Goal: Find specific page/section: Find specific page/section

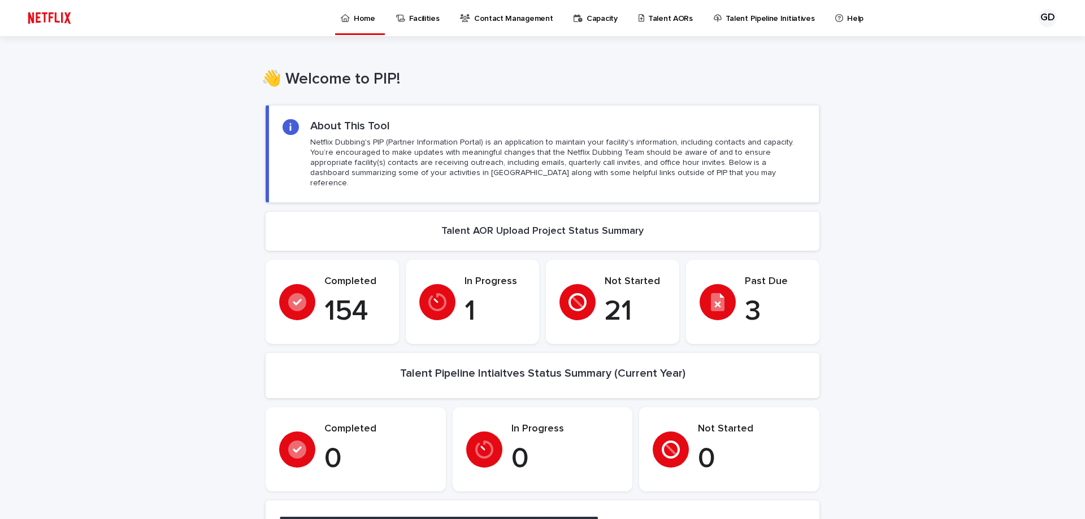
click at [670, 18] on p "Talent AORs" at bounding box center [670, 12] width 45 height 24
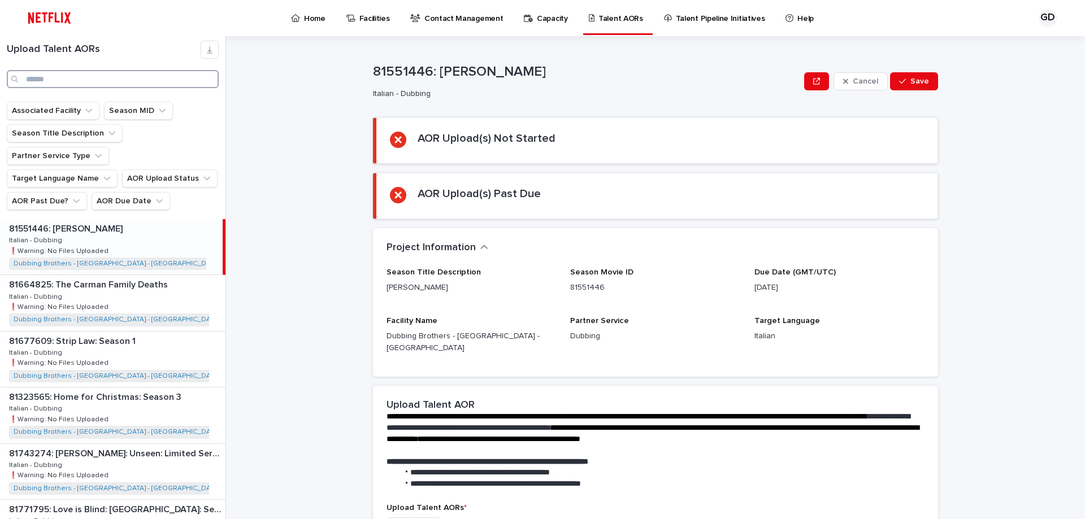
click at [40, 79] on input "Search" at bounding box center [113, 79] width 212 height 18
paste input "**********"
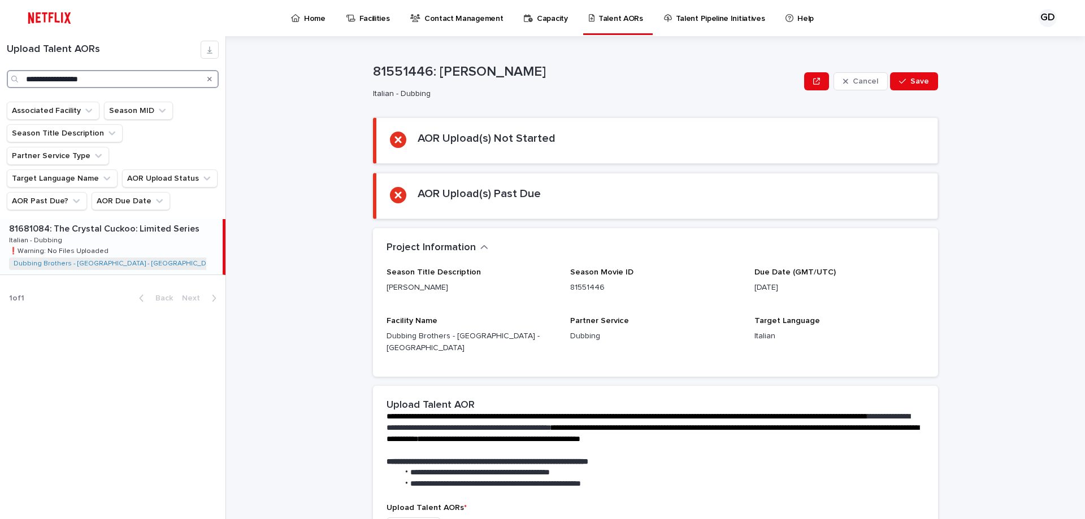
type input "**********"
click at [163, 219] on div "81681084: The Crystal Cuckoo: Limited Series 81681084: The Crystal Cuckoo: Limi…" at bounding box center [111, 246] width 223 height 55
click at [208, 79] on icon "Search" at bounding box center [209, 79] width 5 height 5
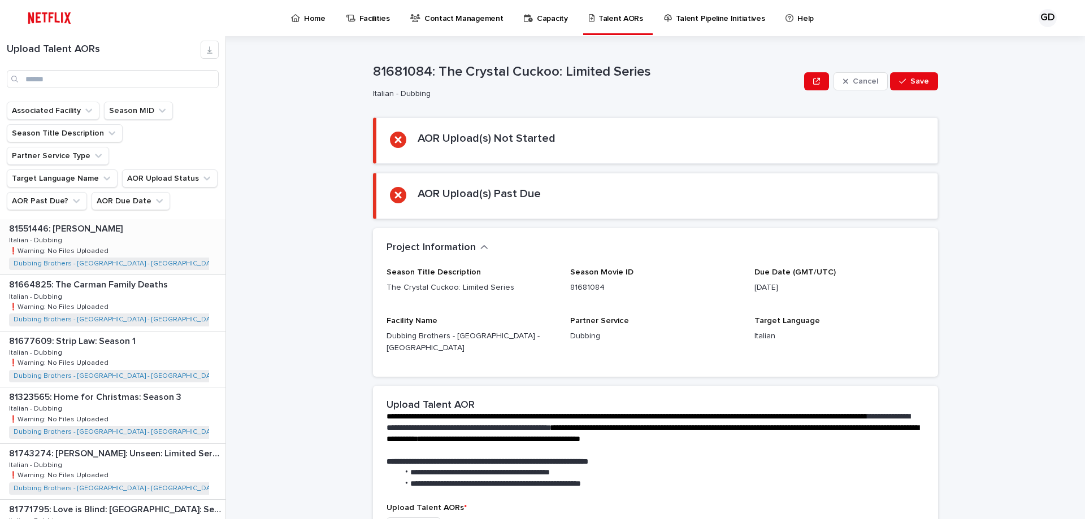
click at [124, 219] on div "81551446: [PERSON_NAME] 81551446: [PERSON_NAME] Italian - Dubbing Italian - Dub…" at bounding box center [112, 246] width 225 height 55
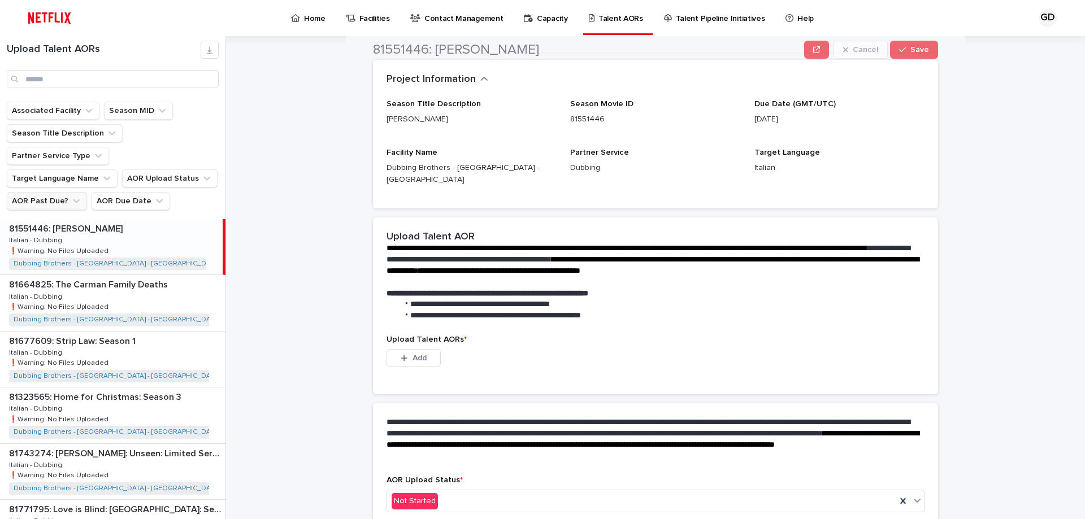
scroll to position [169, 0]
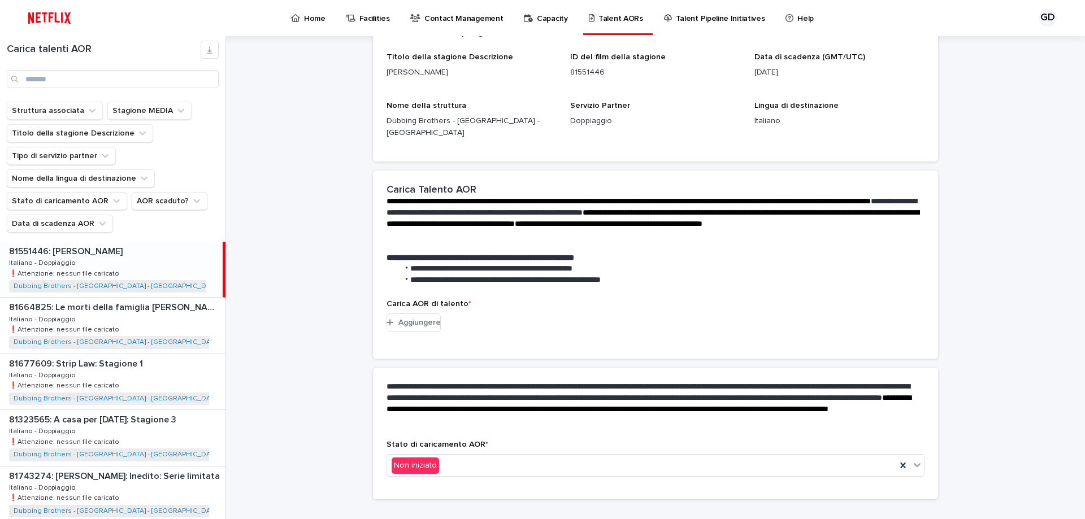
scroll to position [225, 0]
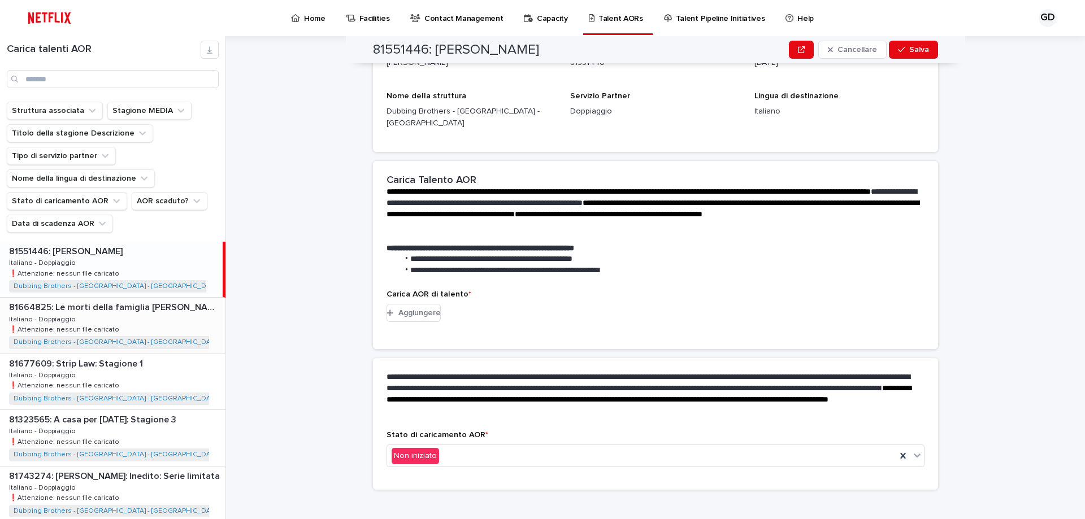
click at [153, 331] on div "81664825: Le morti della famiglia [PERSON_NAME] 81664825: Le morti della famigl…" at bounding box center [112, 325] width 225 height 55
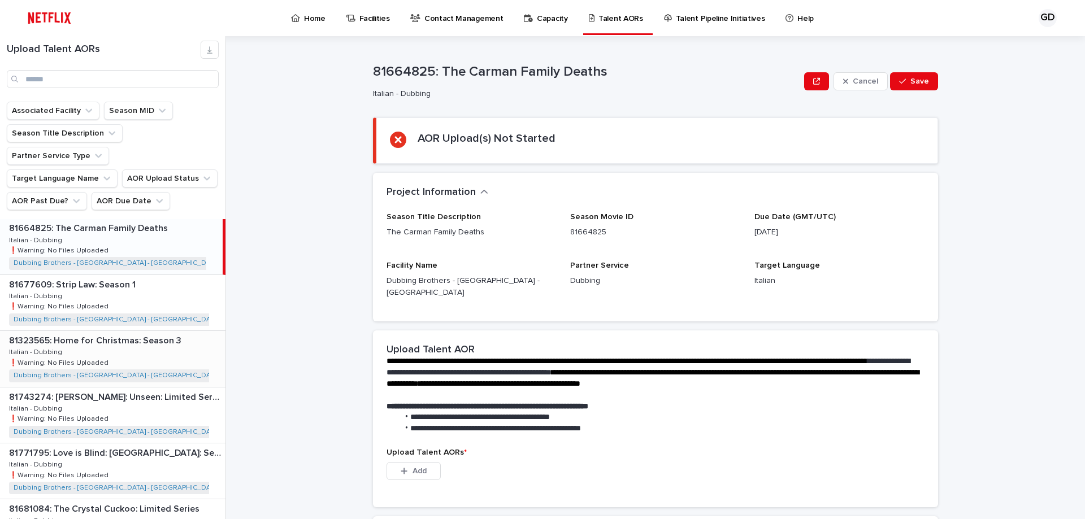
click at [88, 333] on p "81323565: Home for Christmas: Season 3" at bounding box center [96, 339] width 175 height 13
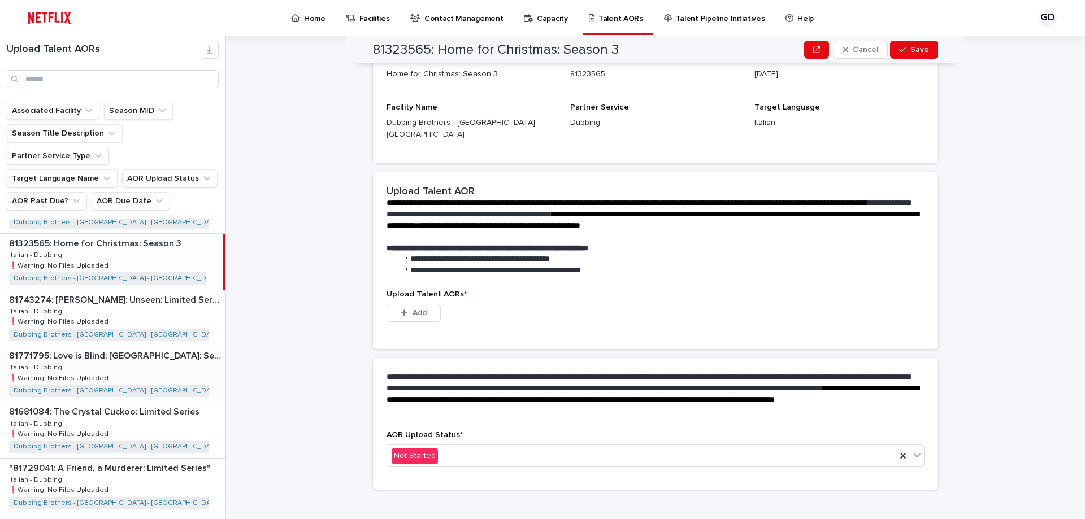
scroll to position [169, 0]
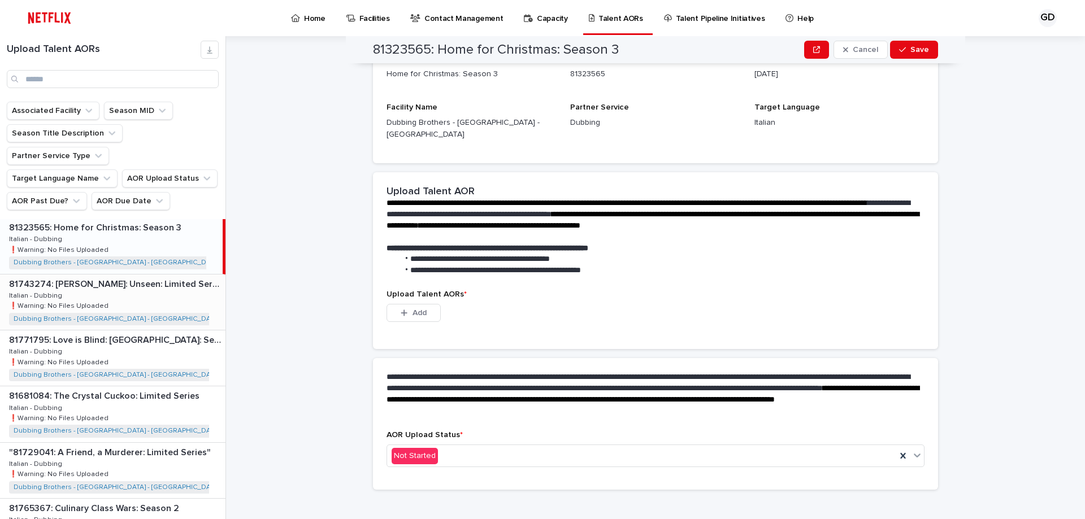
click at [138, 288] on div "81743274: [PERSON_NAME]: Unseen: Limited Series 81743274: [PERSON_NAME]: Unseen…" at bounding box center [112, 302] width 225 height 55
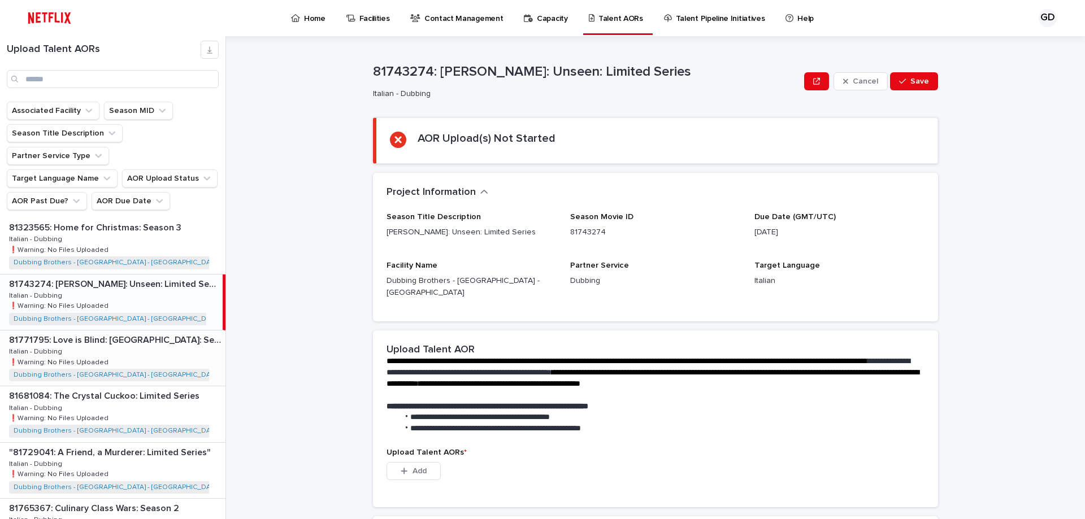
click at [128, 336] on div "81771795: Love is Blind: [GEOGRAPHIC_DATA]: Season 1 81771795: Love is Blind: […" at bounding box center [112, 357] width 225 height 55
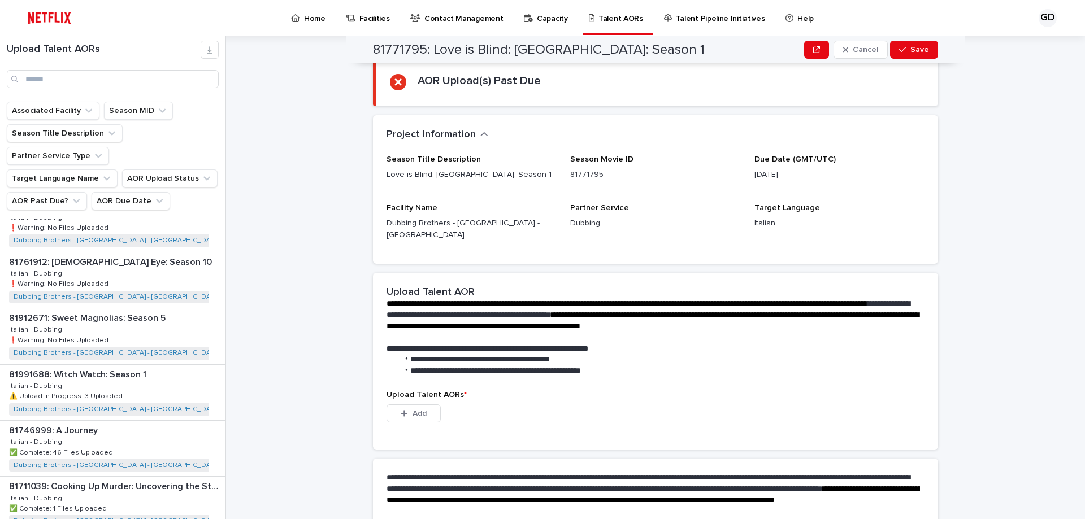
scroll to position [1004, 0]
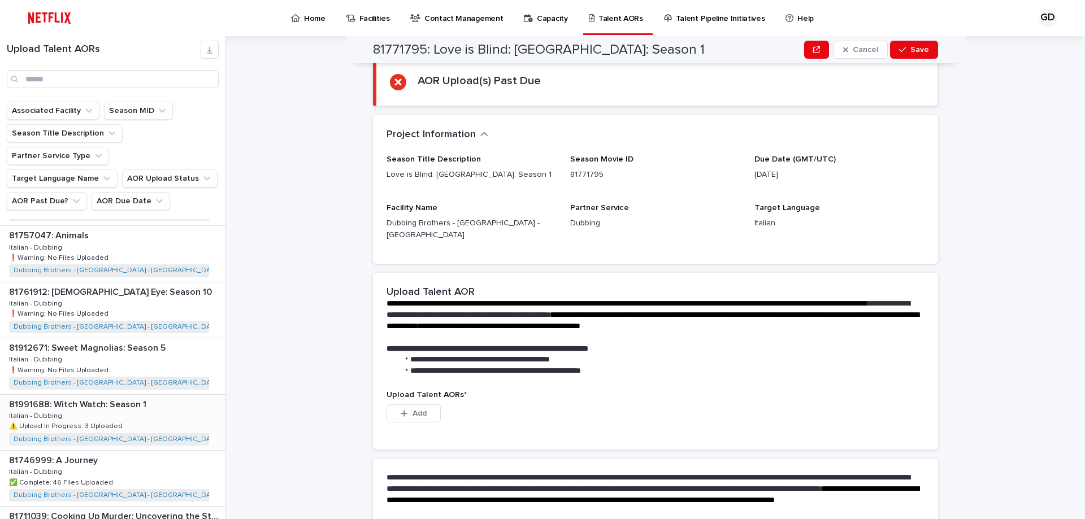
click at [169, 403] on div "81991688: Witch Watch: Season 1 81991688: Witch Watch: Season 1 Italian - Dubbi…" at bounding box center [112, 422] width 225 height 55
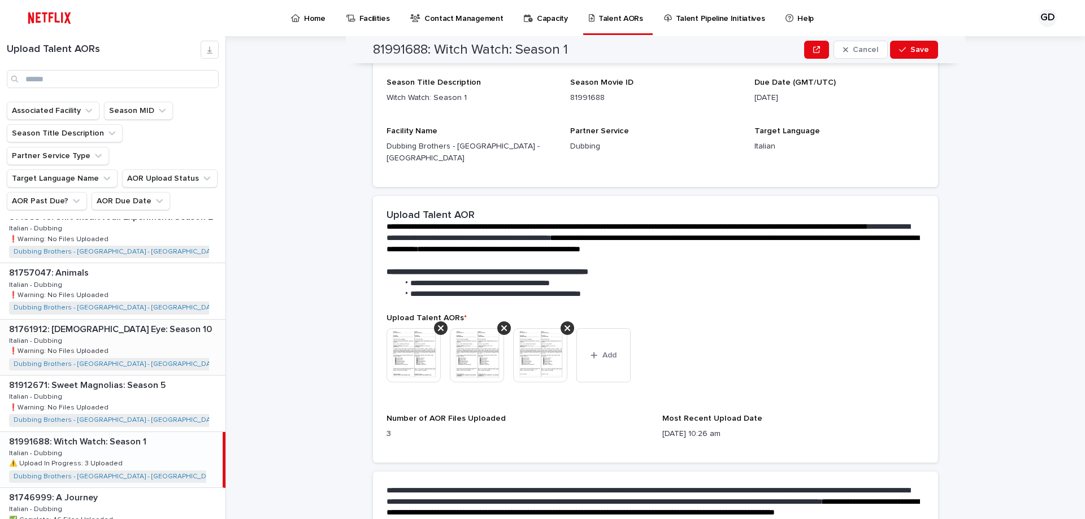
scroll to position [947, 0]
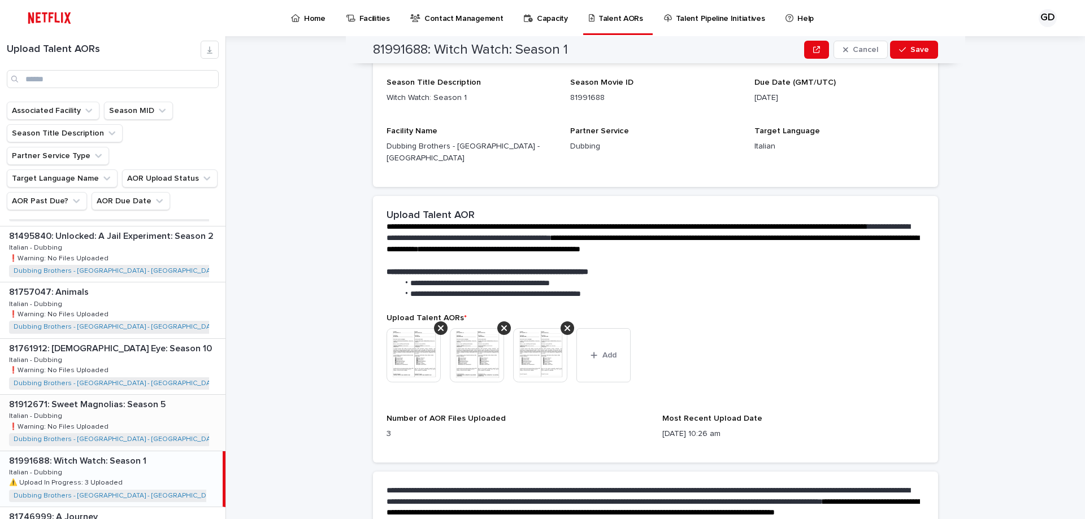
click at [121, 395] on div "81912671: Sweet Magnolias: Season 5 81912671: Sweet Magnolias: Season 5 Italian…" at bounding box center [112, 422] width 225 height 55
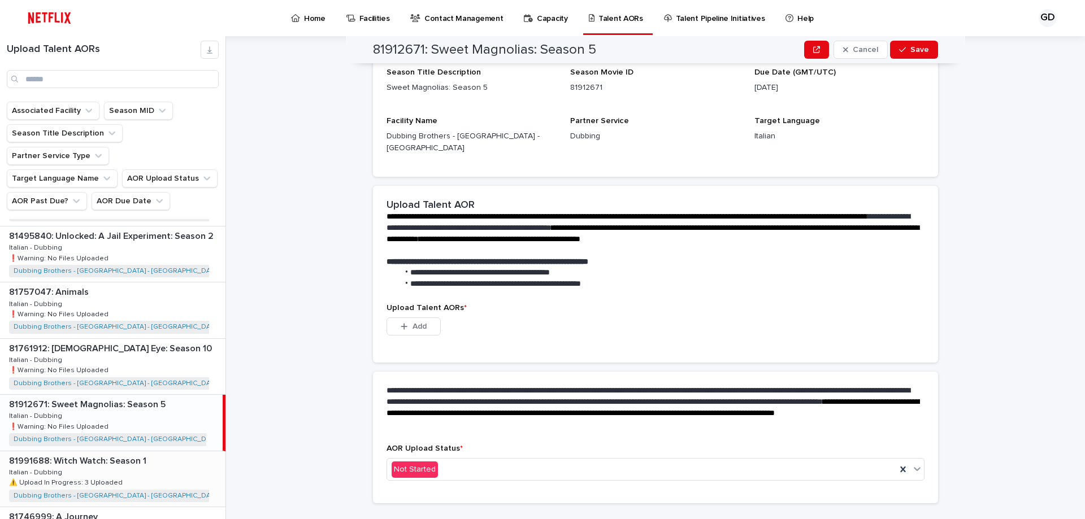
click at [136, 454] on p "81991688: Witch Watch: Season 1" at bounding box center [79, 460] width 140 height 13
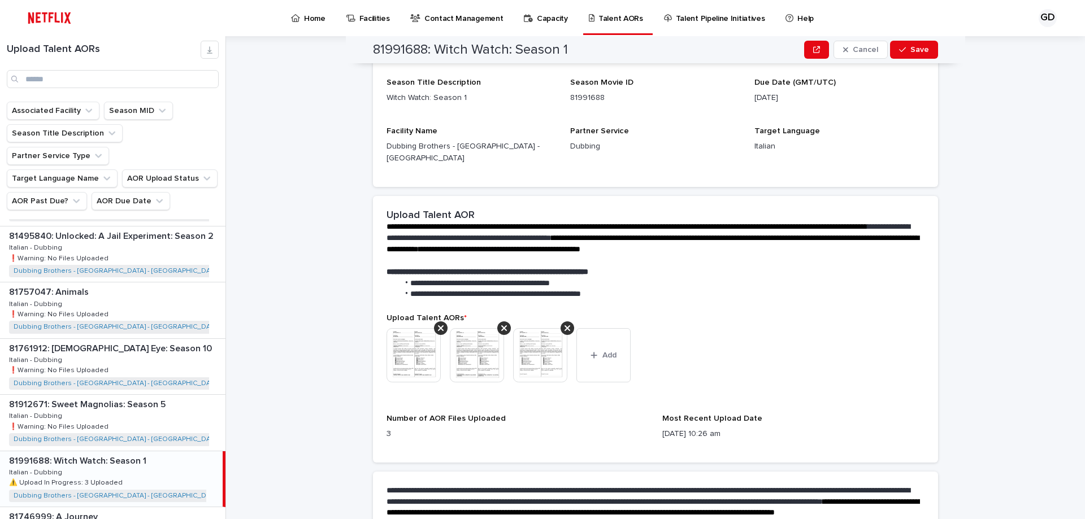
click at [417, 339] on img at bounding box center [413, 355] width 54 height 54
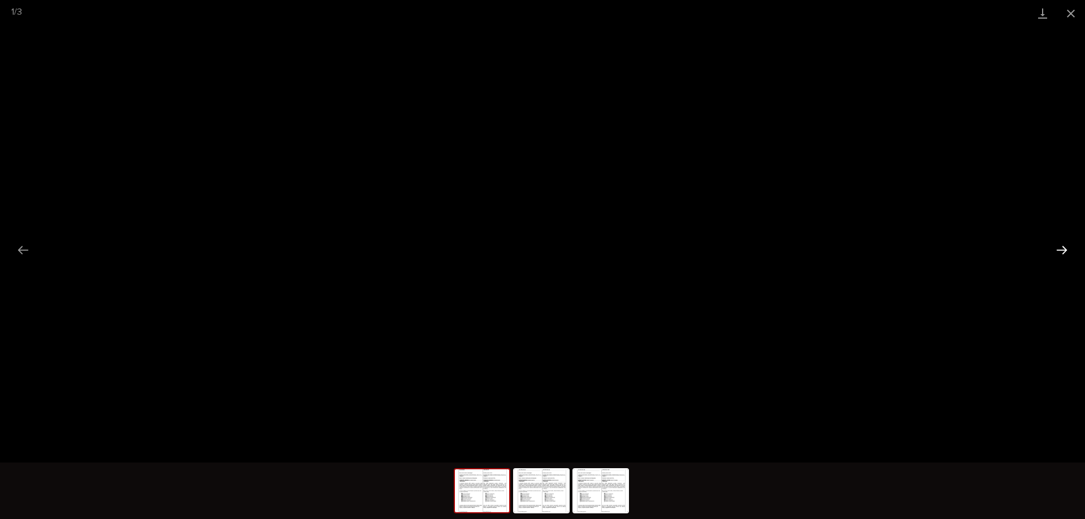
click at [1055, 245] on button "Next slide" at bounding box center [1062, 250] width 24 height 22
click at [1072, 10] on button "Close gallery" at bounding box center [1070, 13] width 28 height 27
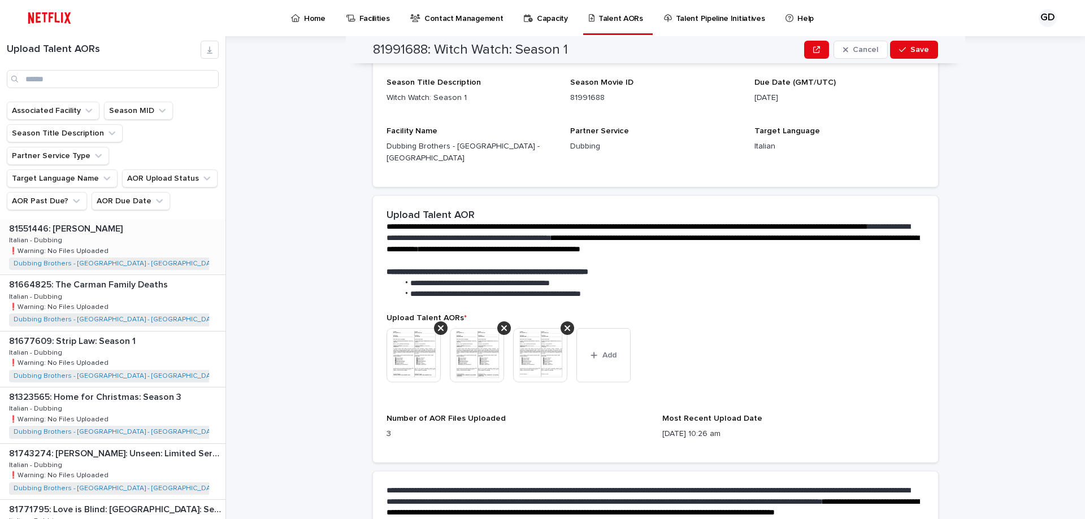
click at [72, 221] on p "81551446: [PERSON_NAME]" at bounding box center [67, 227] width 116 height 13
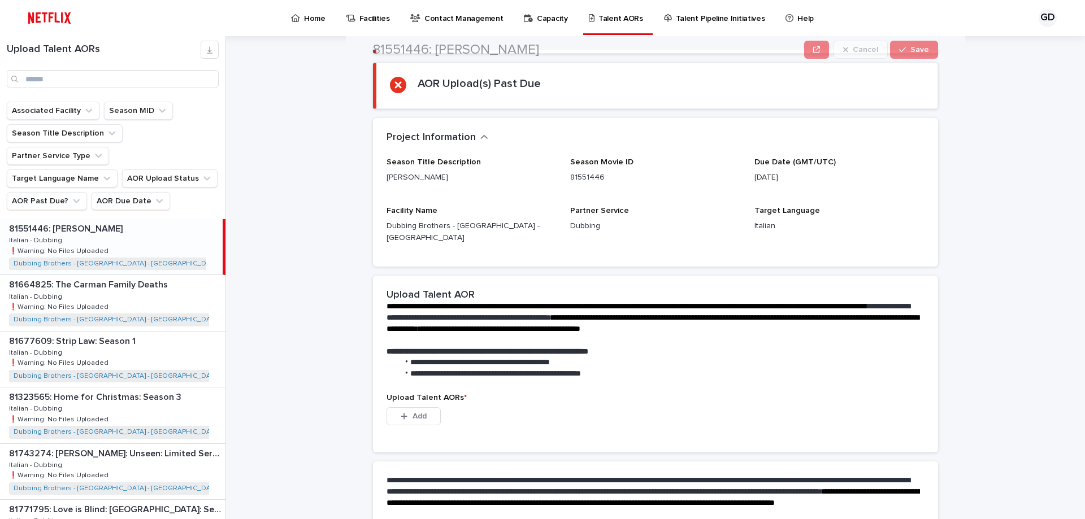
scroll to position [113, 0]
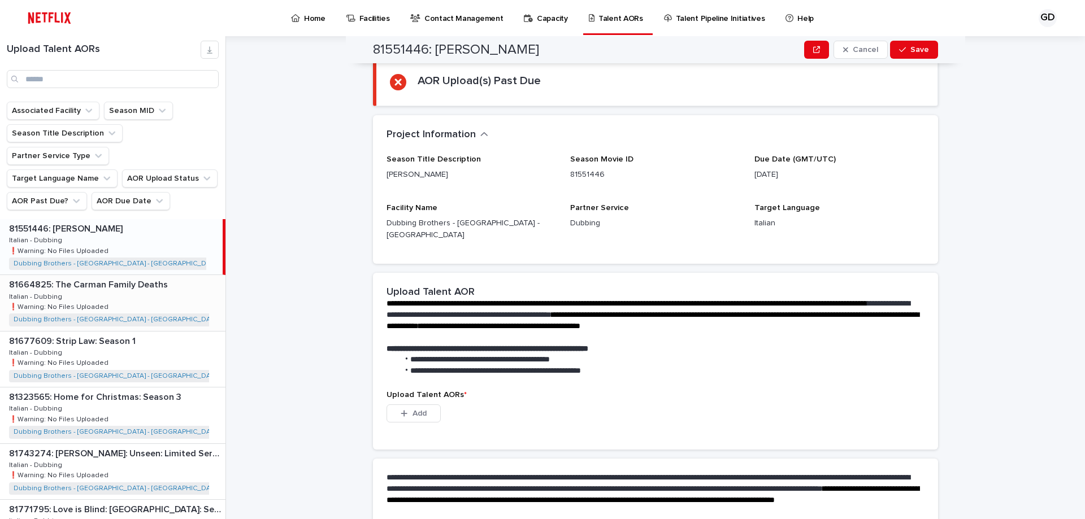
click at [129, 297] on div "81664825: The [PERSON_NAME] Family Deaths 81664825: The [PERSON_NAME] Family De…" at bounding box center [112, 302] width 225 height 55
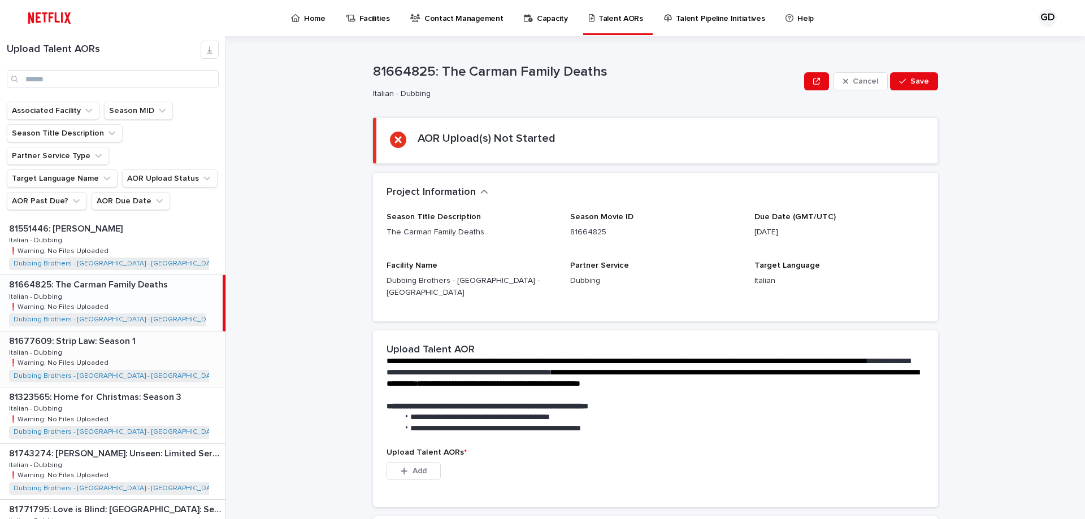
click at [87, 357] on p "❗️Warning: No Files Uploaded" at bounding box center [60, 362] width 102 height 10
click at [102, 388] on div "81323565: Home for Christmas: Season 3 81323565: Home for Christmas: Season 3 I…" at bounding box center [112, 415] width 225 height 55
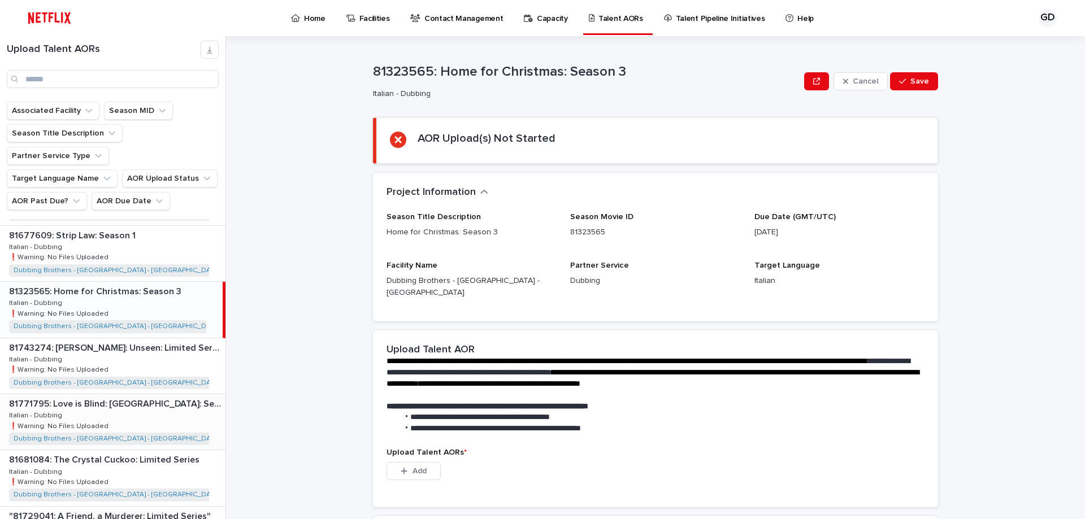
scroll to position [113, 0]
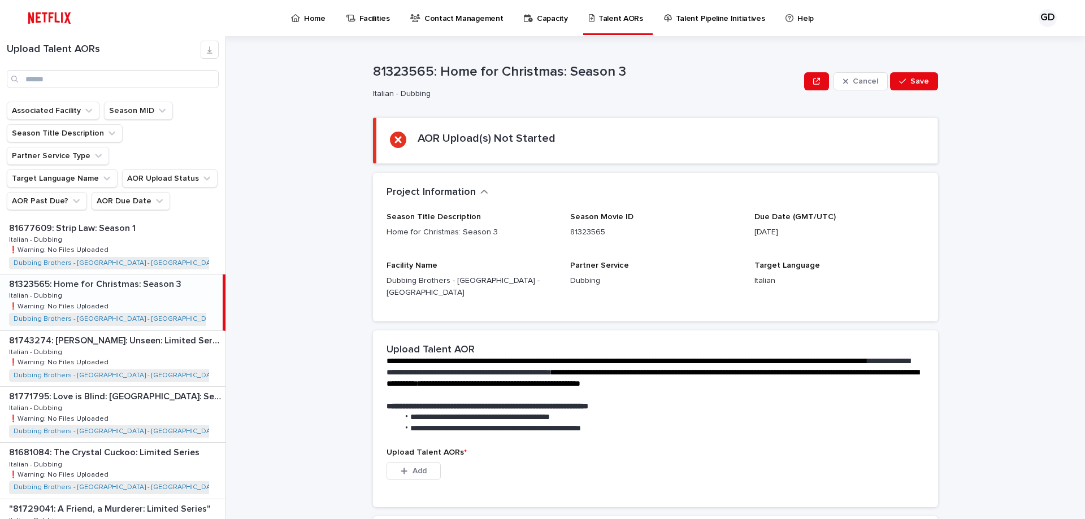
drag, startPoint x: 130, startPoint y: 352, endPoint x: 264, endPoint y: 353, distance: 133.3
click at [131, 352] on div "81743274: [PERSON_NAME]: Unseen: Limited Series 81743274: [PERSON_NAME]: Unseen…" at bounding box center [112, 358] width 225 height 55
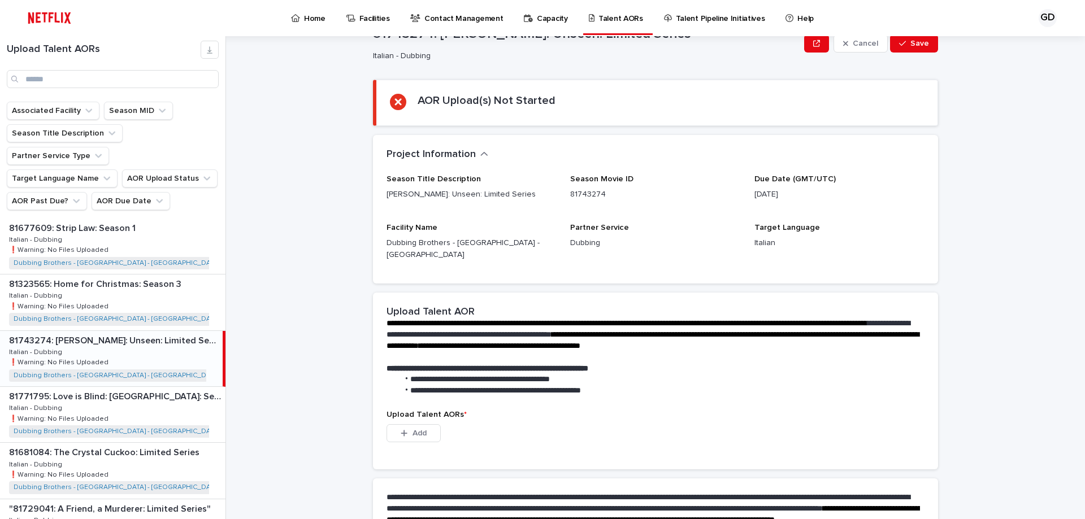
scroll to position [56, 0]
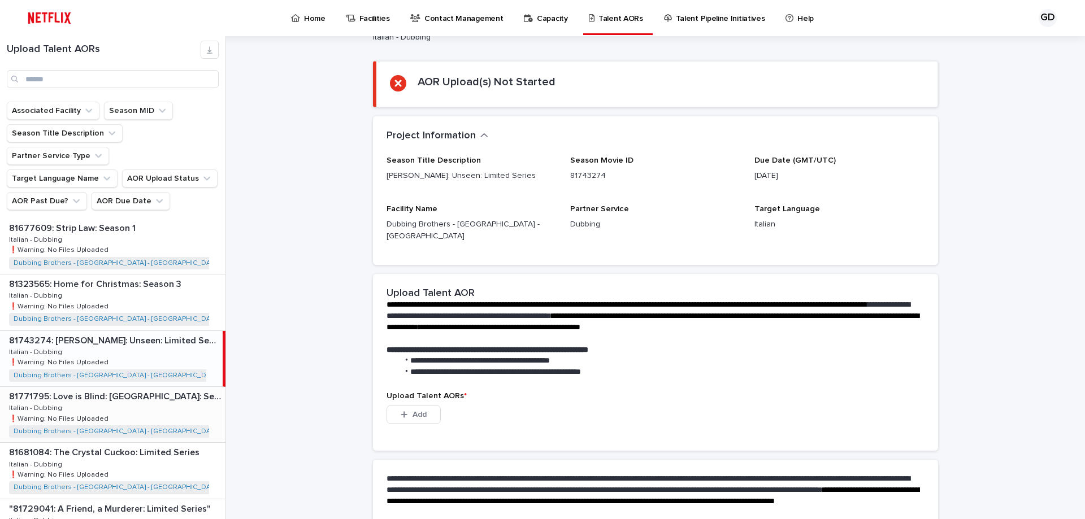
click at [89, 389] on p "81771795: Love is Blind: [GEOGRAPHIC_DATA]: Season 1" at bounding box center [116, 395] width 214 height 13
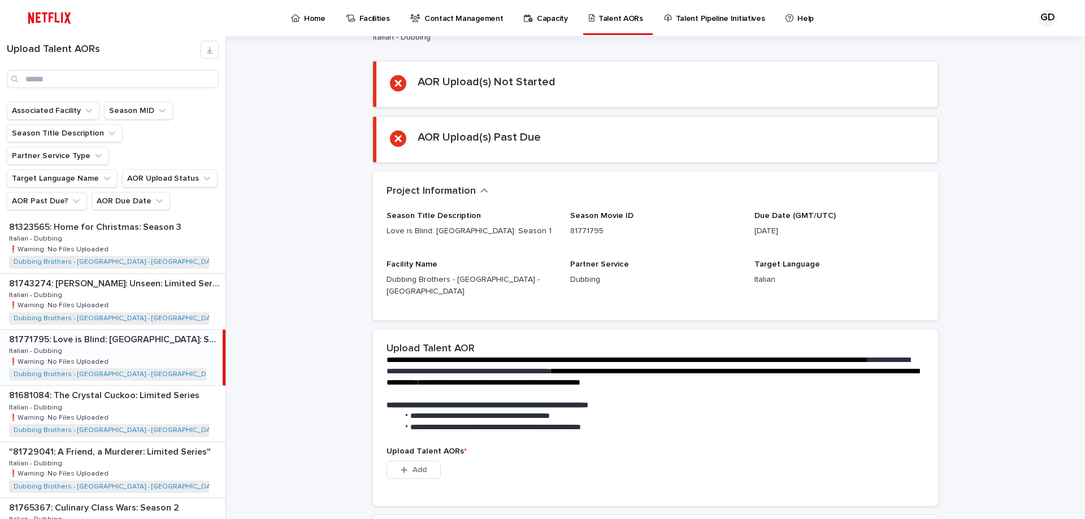
scroll to position [226, 0]
click at [171, 340] on div "81681084: The Crystal Cuckoo: Limited Series 81681084: The Crystal Cuckoo: Limi…" at bounding box center [112, 357] width 225 height 55
click at [132, 386] on div ""81729041: A Friend, a Murderer: Limited Series" "81729041: A Friend, a Murdere…" at bounding box center [112, 413] width 225 height 55
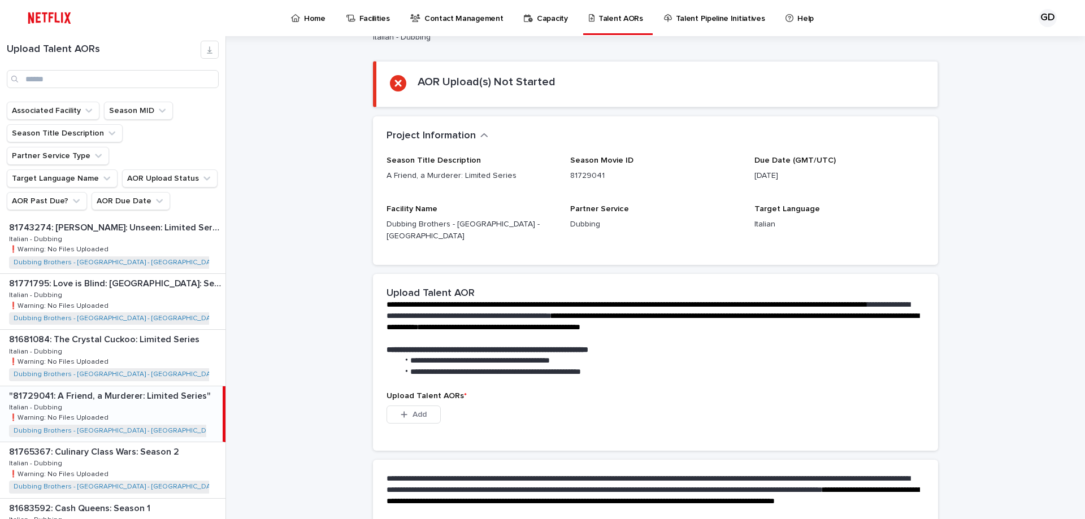
scroll to position [282, 0]
click at [145, 397] on div "81765367: Culinary Class Wars: Season 2 81765367: Culinary Class Wars: Season 2…" at bounding box center [112, 413] width 225 height 55
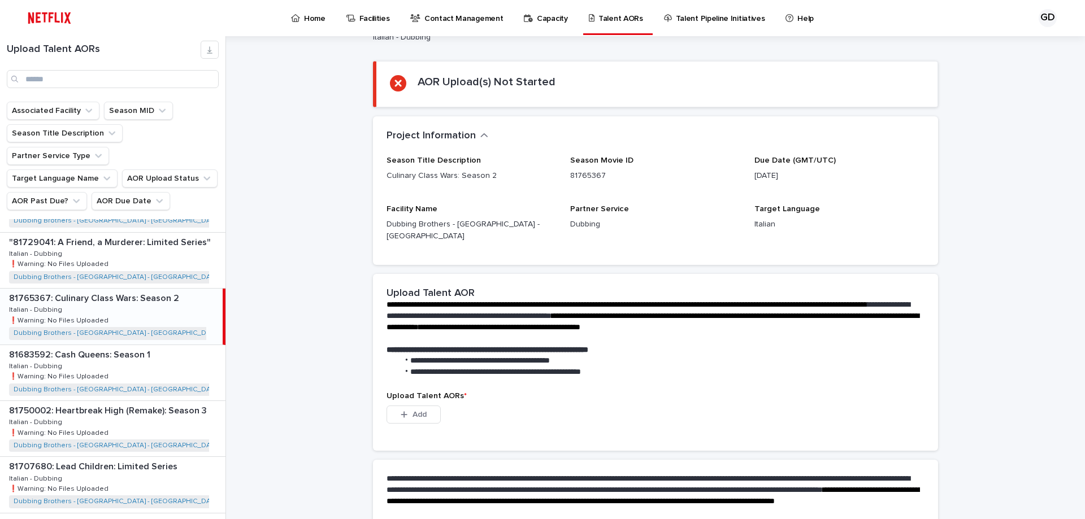
scroll to position [395, 0]
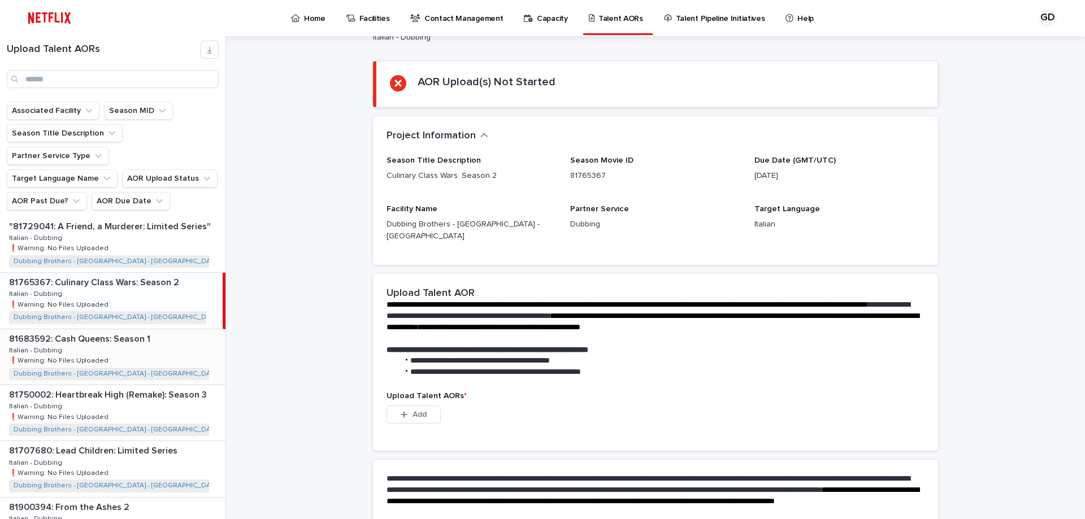
click at [140, 353] on div "81683592: Cash Queens: Season 1 81683592: Cash Queens: Season 1 Italian - Dubbi…" at bounding box center [112, 356] width 225 height 55
click at [144, 386] on div "81750002: Heartbreak High (Remake): Season 3 81750002: Heartbreak High (Remake)…" at bounding box center [112, 412] width 225 height 55
